Goal: Task Accomplishment & Management: Complete application form

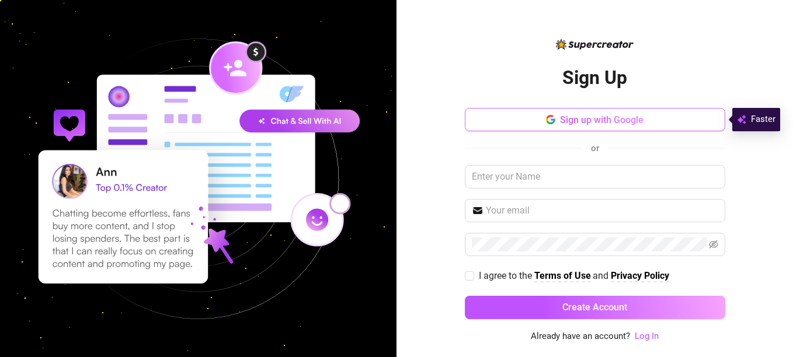
click at [571, 118] on span "Sign up with Google" at bounding box center [602, 119] width 84 height 11
click at [573, 113] on button "Sign up with Google" at bounding box center [595, 119] width 260 height 23
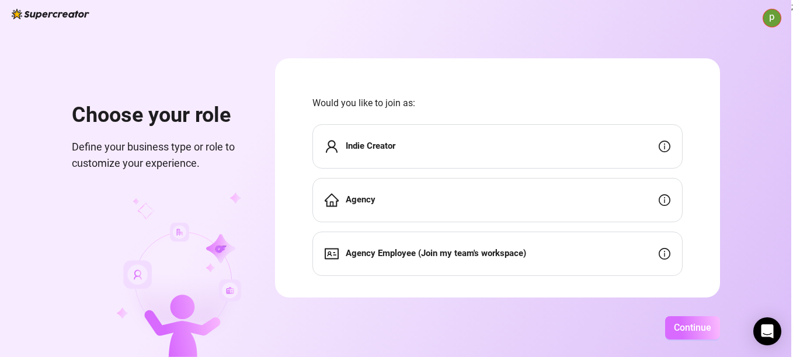
click at [683, 326] on span "Continue" at bounding box center [692, 327] width 37 height 11
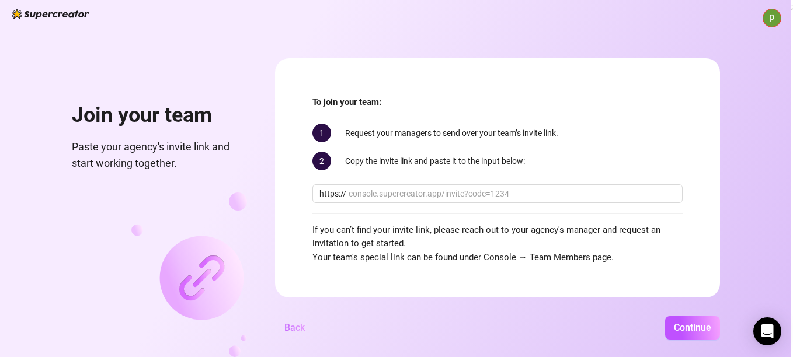
click at [285, 332] on span "Back" at bounding box center [294, 327] width 20 height 11
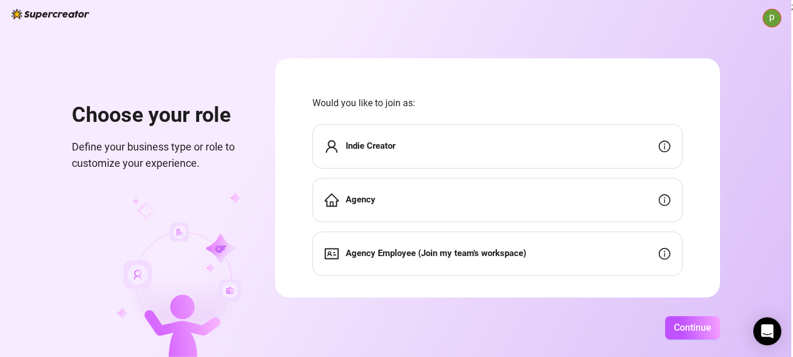
click at [354, 146] on strong "Indie Creator" at bounding box center [371, 146] width 50 height 11
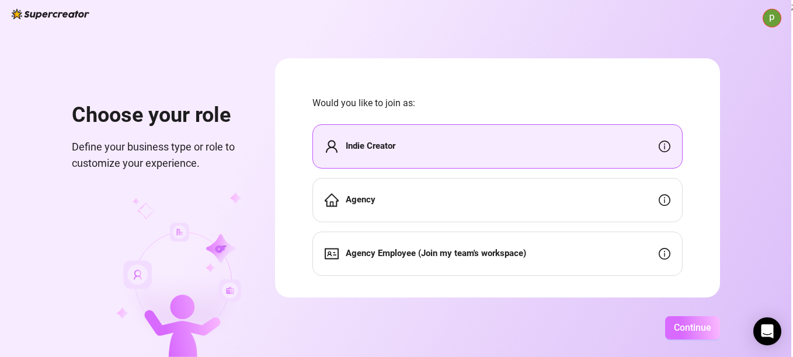
click at [697, 323] on span "Continue" at bounding box center [692, 327] width 37 height 11
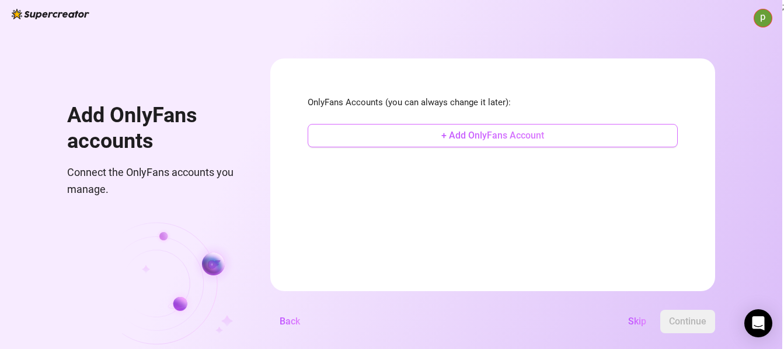
click at [493, 139] on span "+ Add OnlyFans Account" at bounding box center [493, 135] width 103 height 11
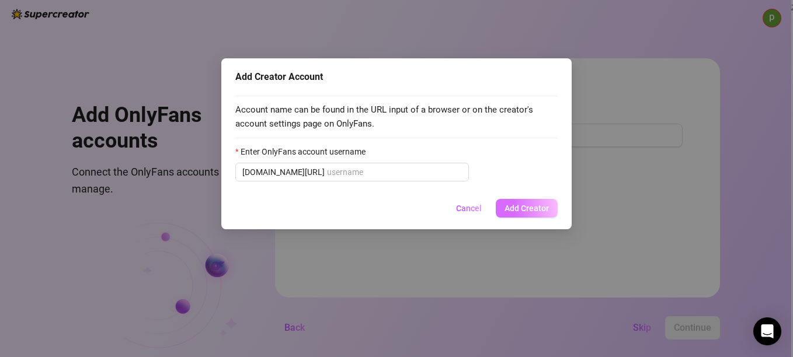
click at [528, 210] on span "Add Creator" at bounding box center [527, 208] width 44 height 9
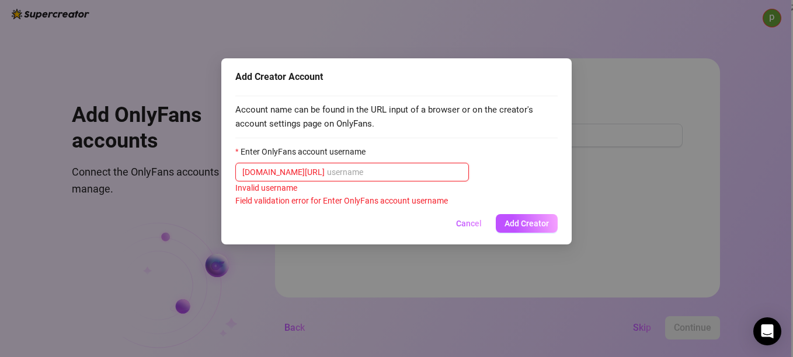
click at [338, 173] on input "Enter OnlyFans account username" at bounding box center [394, 172] width 135 height 13
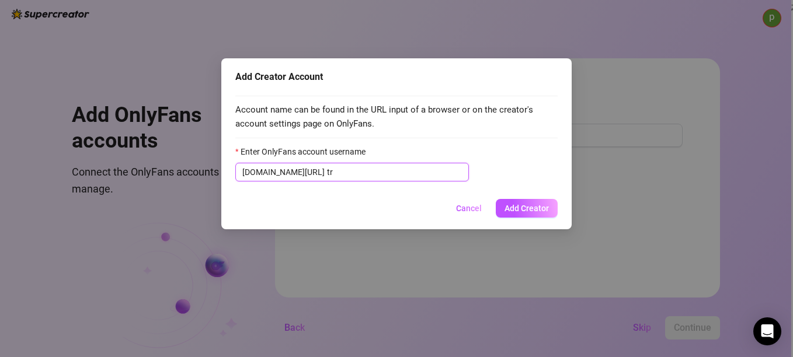
type input "t"
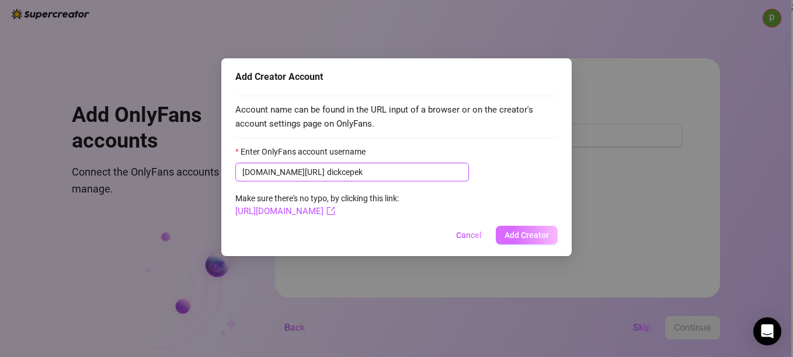
type input "dickcepek"
click at [523, 235] on span "Add Creator" at bounding box center [527, 235] width 44 height 9
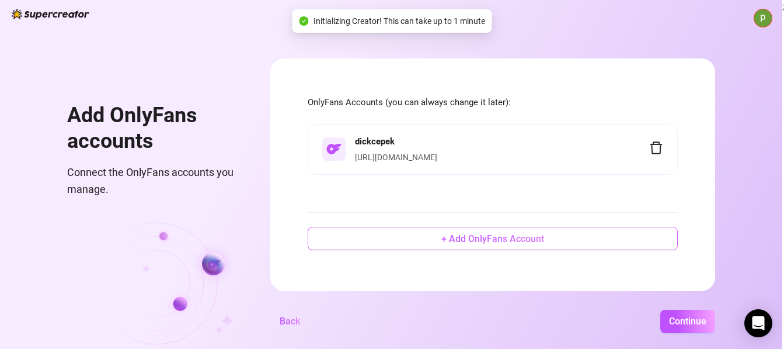
click at [515, 244] on span "+ Add OnlyFans Account" at bounding box center [493, 238] width 103 height 11
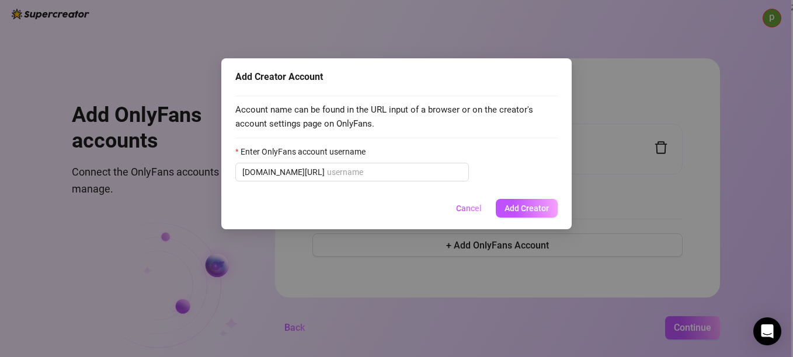
click at [494, 245] on div "Add Creator Account Account name can be found in the URL input of a browser or …" at bounding box center [396, 178] width 793 height 357
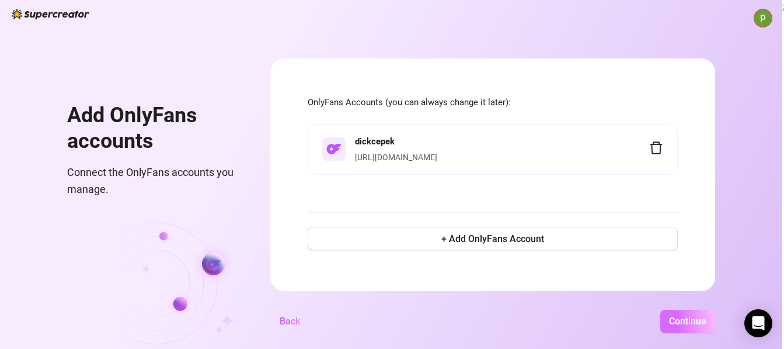
click at [683, 326] on span "Continue" at bounding box center [687, 320] width 37 height 11
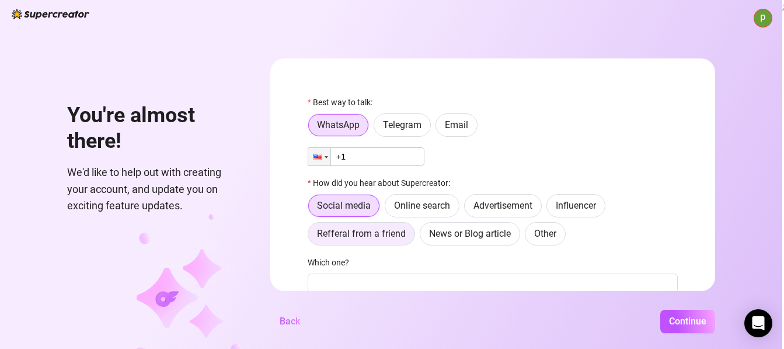
click at [376, 238] on span "Refferal from a friend" at bounding box center [361, 233] width 89 height 11
click at [311, 237] on input "Refferal from a friend" at bounding box center [311, 237] width 0 height 0
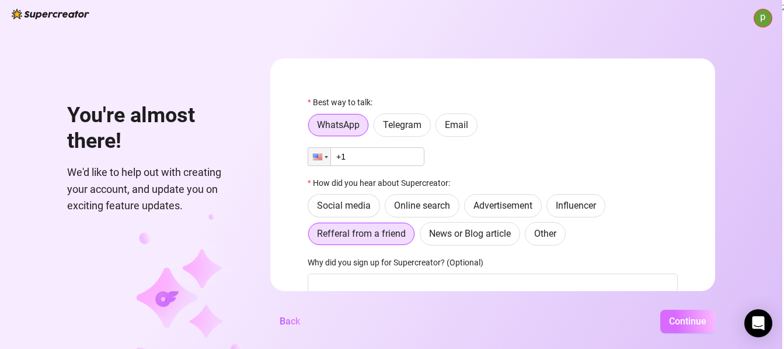
click at [694, 323] on span "Continue" at bounding box center [687, 320] width 37 height 11
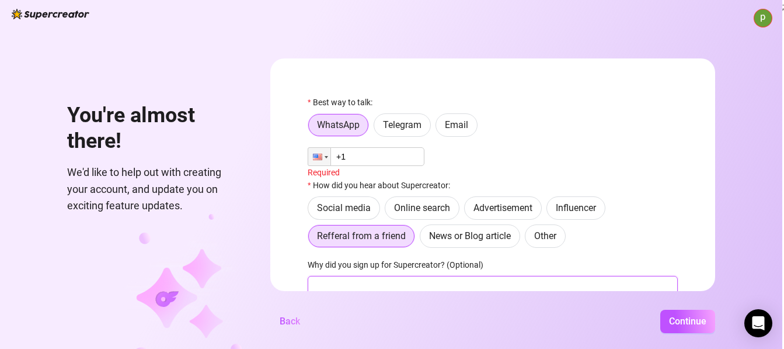
click at [336, 279] on input "Why did you sign up for Supercreator? (Optional)" at bounding box center [493, 285] width 370 height 19
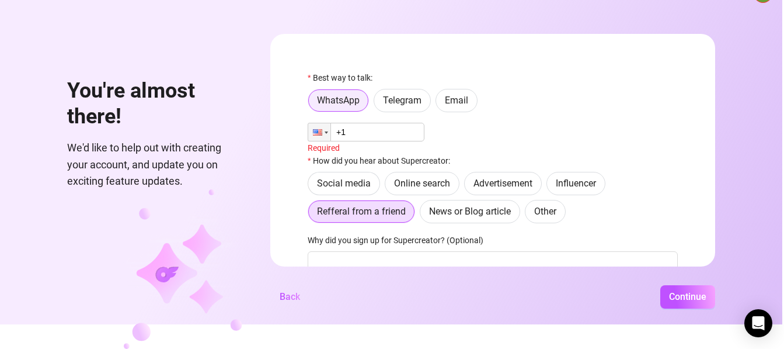
click at [367, 97] on span at bounding box center [338, 100] width 60 height 22
click at [312, 104] on input "WhatsApp" at bounding box center [312, 104] width 0 height 0
click at [690, 299] on span "Continue" at bounding box center [687, 296] width 37 height 11
click at [378, 130] on input "+1" at bounding box center [366, 132] width 117 height 19
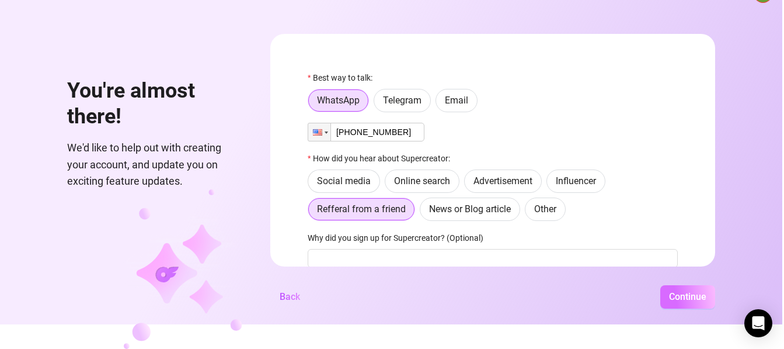
type input "[PHONE_NUMBER]"
click at [692, 291] on button "Continue" at bounding box center [688, 296] width 55 height 23
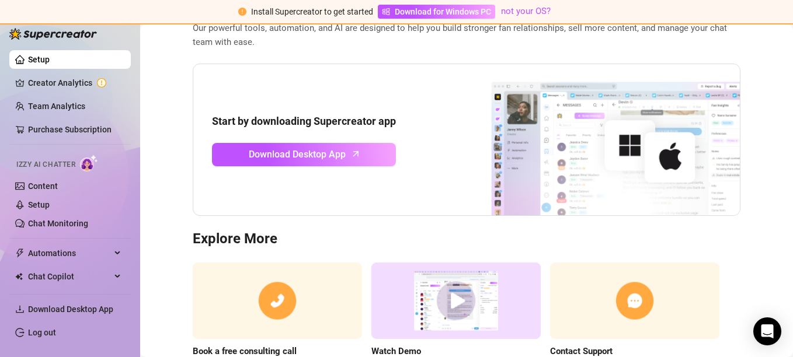
scroll to position [84, 0]
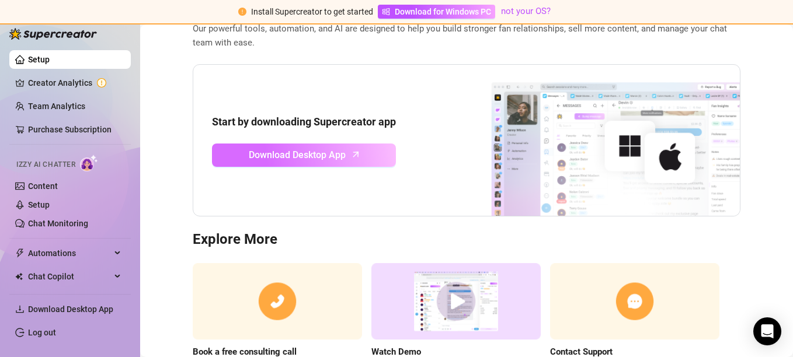
click at [324, 157] on span "Download Desktop App" at bounding box center [297, 155] width 97 height 15
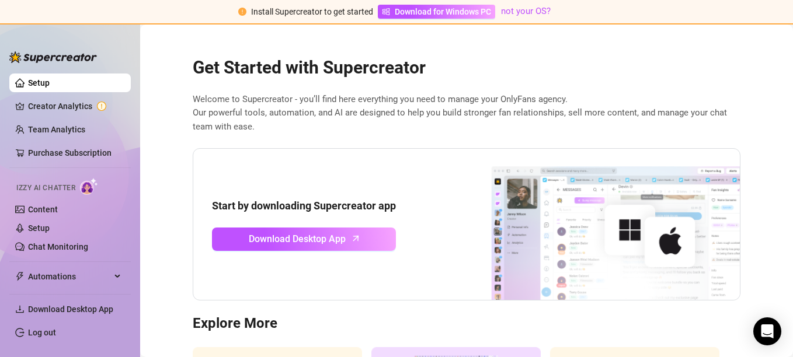
click at [29, 81] on link "Setup" at bounding box center [39, 82] width 22 height 9
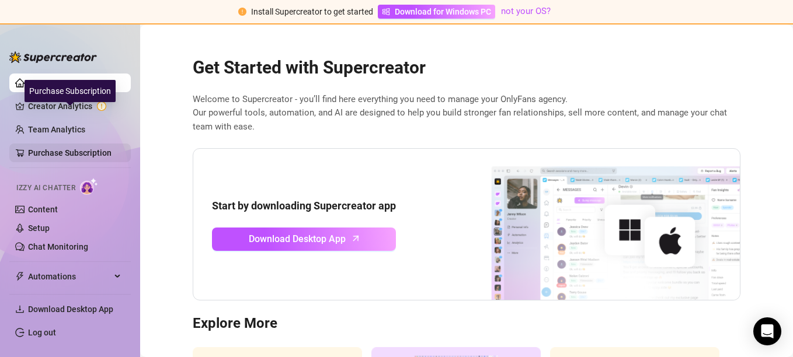
scroll to position [50, 0]
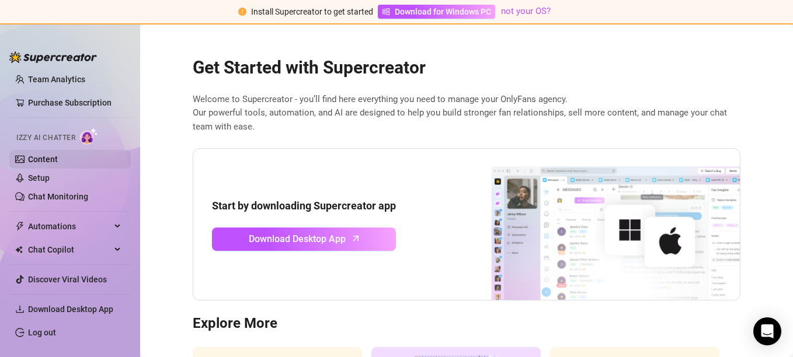
click at [35, 157] on link "Content" at bounding box center [43, 159] width 30 height 9
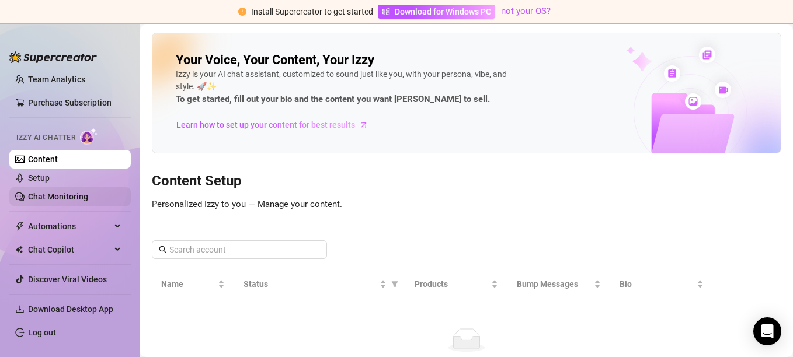
scroll to position [78, 0]
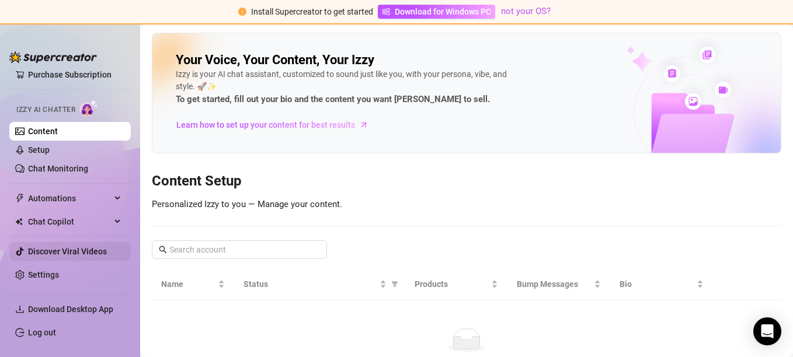
click at [72, 247] on link "Discover Viral Videos" at bounding box center [67, 251] width 79 height 9
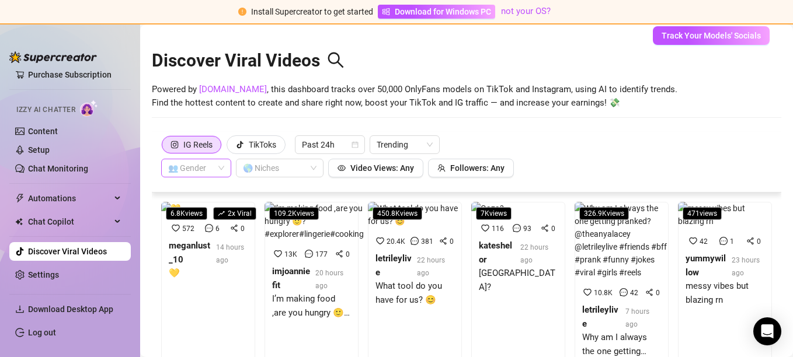
click at [205, 167] on input "search" at bounding box center [191, 168] width 46 height 18
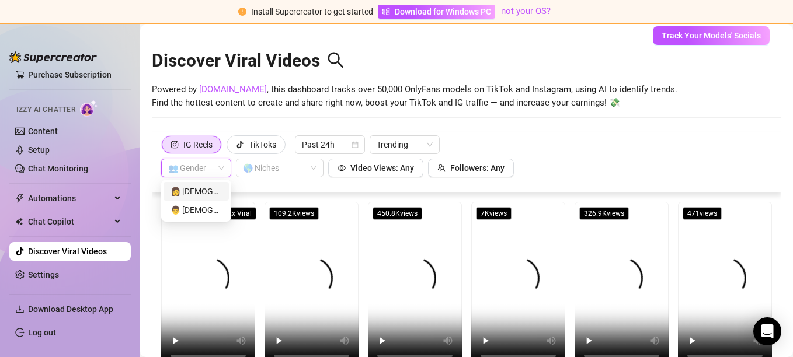
click at [189, 187] on div "👩 Female" at bounding box center [196, 191] width 51 height 13
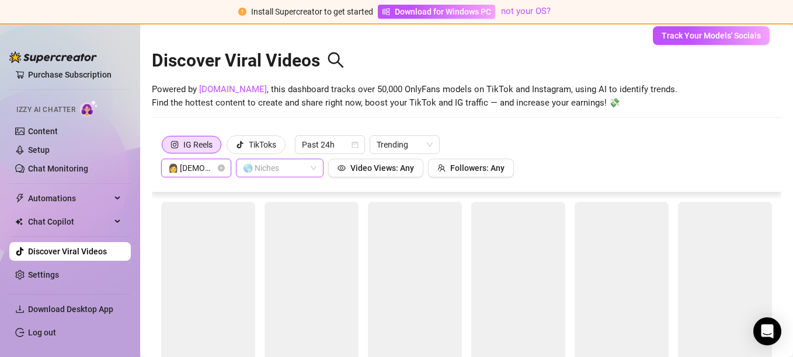
click at [314, 164] on div "🌎 Niches" at bounding box center [280, 168] width 88 height 19
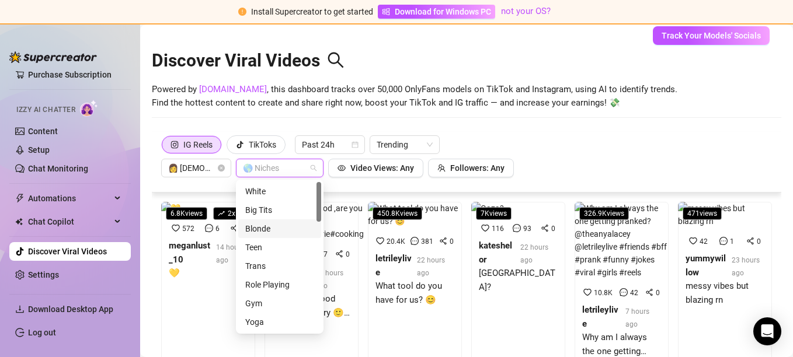
click at [259, 225] on div "Blonde" at bounding box center [279, 229] width 69 height 13
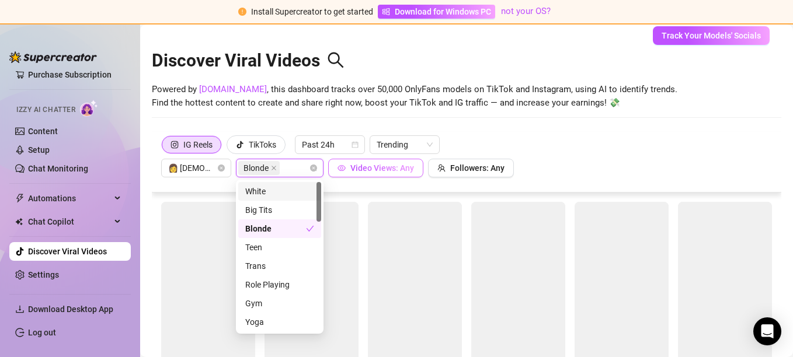
click at [353, 165] on span "Video Views: Any" at bounding box center [382, 168] width 64 height 9
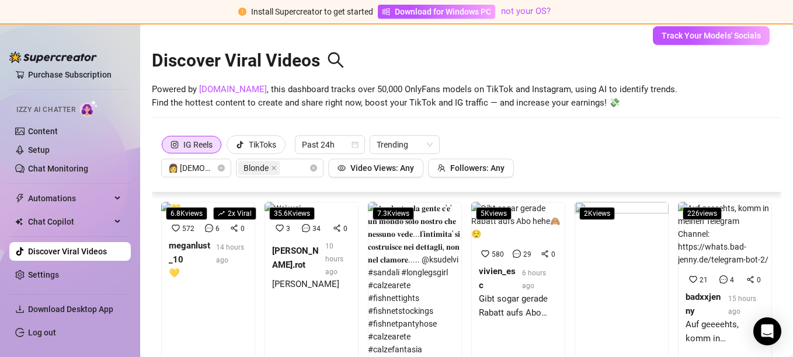
click at [492, 135] on div "IG Reels TikToks Past 24h Trending 👩 Female Blonde Video Views: Any Followers: …" at bounding box center [467, 162] width 630 height 61
click at [193, 145] on div "IG Reels" at bounding box center [197, 145] width 29 height 18
click at [165, 148] on input "IG Reels" at bounding box center [165, 148] width 0 height 0
click at [193, 145] on div "IG Reels" at bounding box center [197, 145] width 29 height 18
click at [165, 148] on input "IG Reels" at bounding box center [165, 148] width 0 height 0
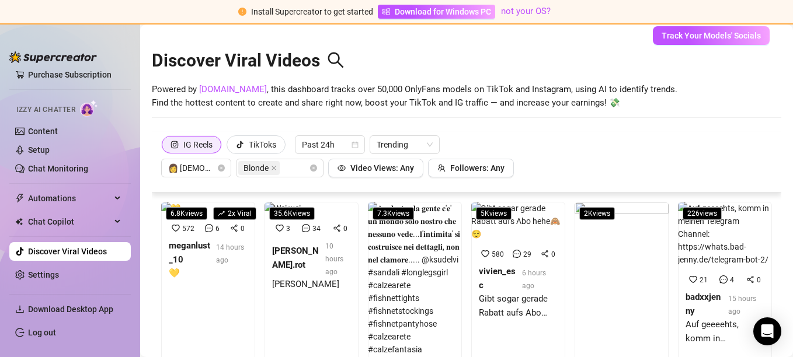
click at [173, 141] on icon "instagram" at bounding box center [174, 144] width 7 height 7
click at [165, 148] on input "IG Reels" at bounding box center [165, 148] width 0 height 0
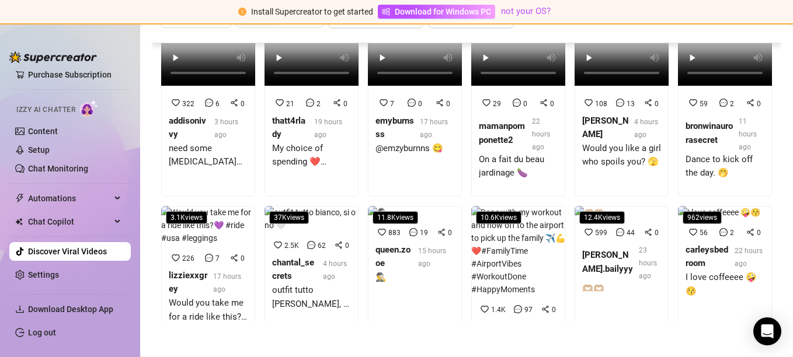
scroll to position [413, 0]
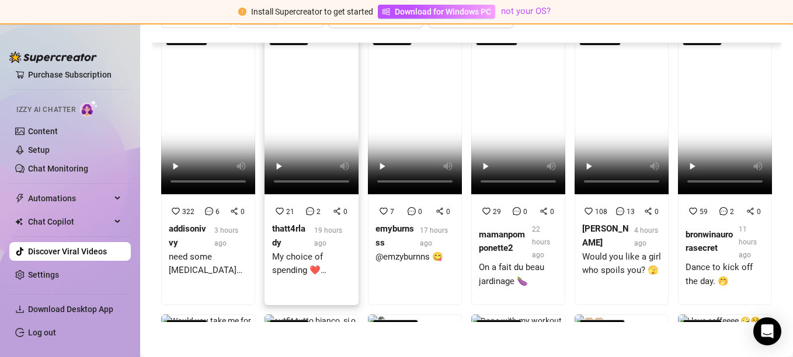
click at [289, 46] on span "309 views" at bounding box center [288, 39] width 39 height 13
